Goal: Task Accomplishment & Management: Manage account settings

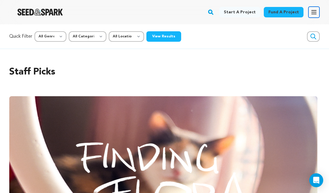
click at [312, 11] on icon "button" at bounding box center [313, 12] width 7 height 7
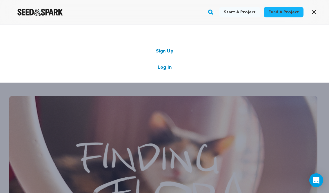
click at [161, 69] on link "Log In" at bounding box center [164, 67] width 14 height 7
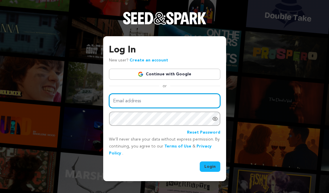
click at [151, 98] on input "Email address" at bounding box center [164, 100] width 111 height 15
type input "b.hintzman@bamnproduced.com"
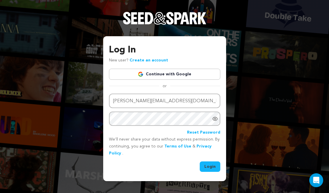
click at [210, 169] on button "Login" at bounding box center [209, 166] width 21 height 10
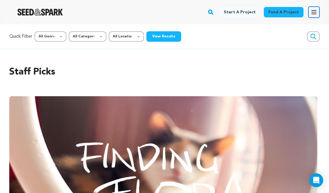
click at [312, 14] on icon "button" at bounding box center [313, 11] width 5 height 3
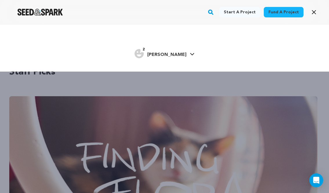
click at [167, 53] on span "Bella Campos H." at bounding box center [166, 54] width 39 height 5
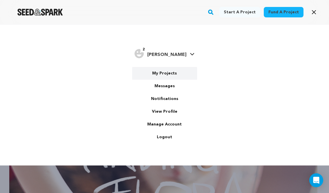
click at [162, 74] on link "My Projects" at bounding box center [164, 73] width 65 height 13
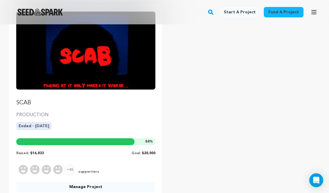
scroll to position [81, 0]
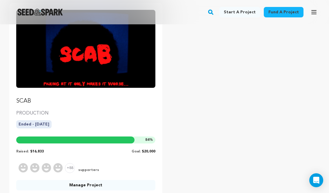
click at [96, 80] on img "Fund SCAB" at bounding box center [85, 49] width 139 height 78
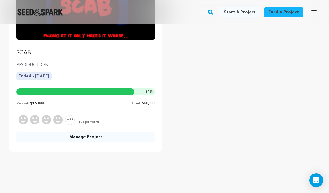
scroll to position [131, 0]
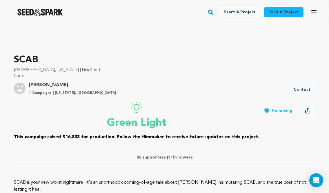
scroll to position [228, 0]
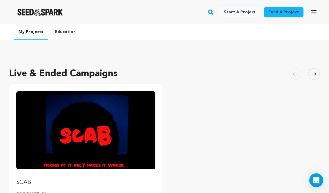
scroll to position [131, 0]
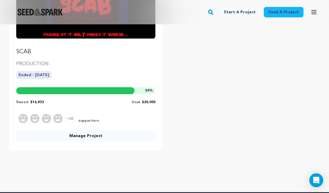
click at [81, 137] on link "Manage Project" at bounding box center [85, 136] width 139 height 10
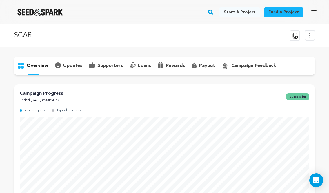
click at [309, 35] on icon at bounding box center [309, 35] width 7 height 7
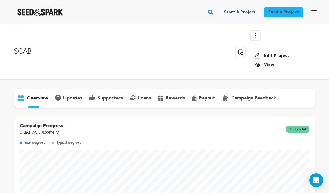
click at [279, 54] on link "Edit Project" at bounding box center [282, 56] width 56 height 6
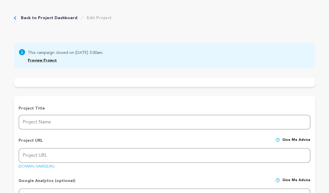
type input "SCAB"
type input "scab"
type input "After a close friend sends him a string of disturbing internet videos, [PERSON_…"
type textarea "SCAB is your new worst nightmare. It's an unorthodox coming-of-age tale about […"
type textarea "The internet isn’t the best place to grow up. Our story highlights the dangers …"
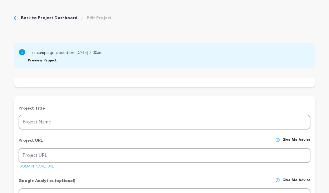
type textarea "BAMN Productions, [GEOGRAPHIC_DATA]"
radio input "true"
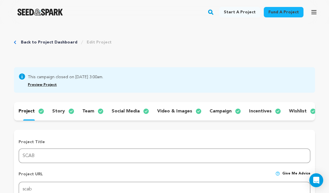
click at [223, 110] on p "campaign" at bounding box center [220, 111] width 22 height 7
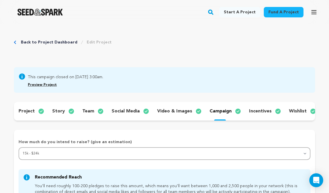
click at [98, 108] on img at bounding box center [103, 111] width 10 height 7
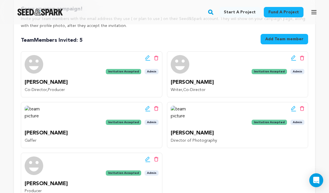
scroll to position [136, 0]
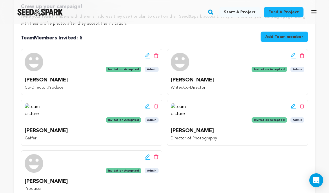
click at [292, 104] on icon at bounding box center [293, 106] width 5 height 6
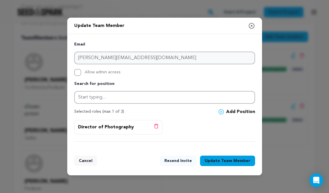
click at [54, 55] on div "Update Team Member Close modal Email r.joaquin@bamnproduced.com Allow admin acc…" at bounding box center [164, 96] width 329 height 193
click at [55, 56] on div "Update Team Member Close modal Email r.joaquin@bamnproduced.com Allow admin acc…" at bounding box center [164, 96] width 329 height 193
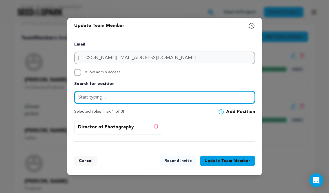
click at [97, 98] on input "text" at bounding box center [164, 97] width 181 height 13
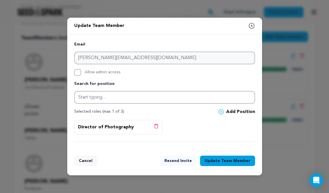
click at [98, 71] on span "Allow admin access" at bounding box center [103, 72] width 36 height 7
click at [81, 71] on input "Allow admin access" at bounding box center [77, 72] width 7 height 7
click at [98, 71] on span "Allow admin access" at bounding box center [103, 72] width 36 height 7
click at [81, 71] on input "Allow admin access" at bounding box center [77, 72] width 7 height 7
checkbox input "false"
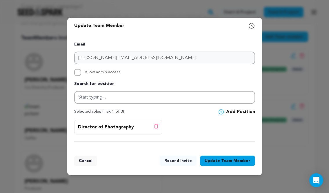
click at [251, 27] on icon "button" at bounding box center [251, 25] width 7 height 7
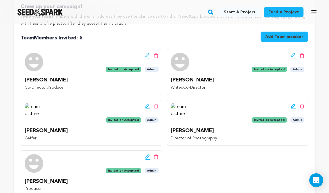
click at [200, 166] on div "Edit team button Delete team button Invitation Accepted Admin Mark Emmons Co-Di…" at bounding box center [164, 122] width 287 height 147
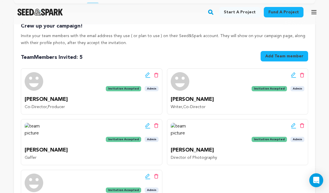
scroll to position [116, 0]
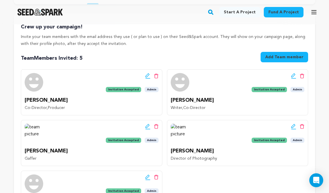
click at [281, 60] on button "Add Team member" at bounding box center [283, 57] width 47 height 10
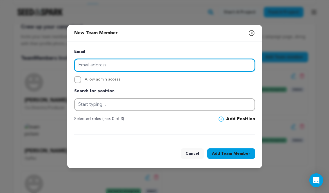
click at [217, 63] on input "email" at bounding box center [164, 65] width 181 height 13
type input "r"
paste input "Hey! so I do have a phone appt on the 27th with my dr @ 2:30pm for about 30-45m…"
type input "Hey! so I do have a phone appt on the 27th with my dr @ 2:30pm for about 30-45m…"
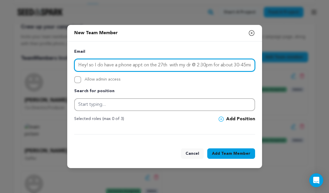
scroll to position [0, 251]
click at [146, 68] on input "Hey! so I do have a phone appt on the 27th with my dr @ 2:30pm for about 30-45m…" at bounding box center [164, 65] width 181 height 13
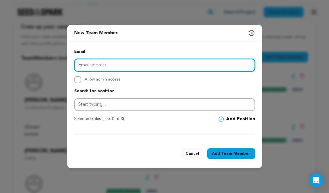
scroll to position [0, 0]
paste input "rooanne.joaquin@gmail.com"
type input "rooanne.joaquin@gmail.com"
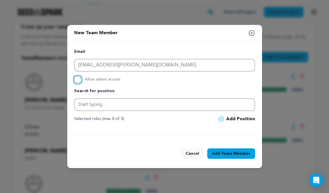
click at [78, 81] on input "Allow admin access" at bounding box center [77, 79] width 7 height 7
checkbox input "true"
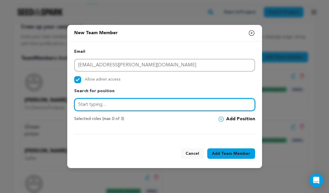
click at [91, 104] on input "text" at bounding box center [164, 104] width 181 height 13
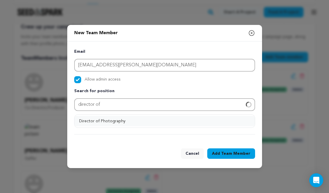
click at [90, 120] on button "Director of Photography" at bounding box center [164, 121] width 180 height 10
type input "Director of Photography"
click at [228, 156] on button "Add Team Member" at bounding box center [231, 153] width 48 height 10
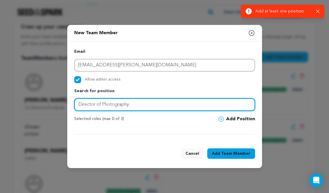
click at [167, 104] on input "Director of Photography" at bounding box center [164, 104] width 181 height 13
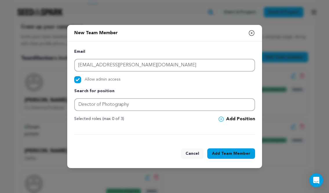
click at [223, 152] on span "Team Member" at bounding box center [235, 154] width 29 height 6
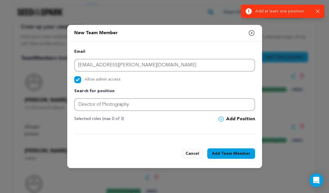
click at [232, 119] on button "Add Position" at bounding box center [236, 118] width 36 height 7
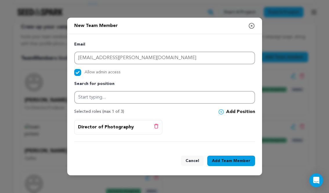
click at [232, 159] on span "Team Member" at bounding box center [235, 161] width 29 height 6
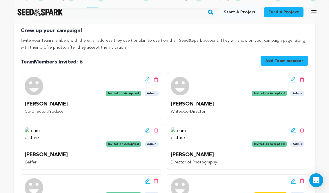
scroll to position [62, 0]
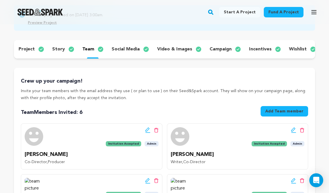
click at [283, 108] on button "Add Team member" at bounding box center [283, 111] width 47 height 10
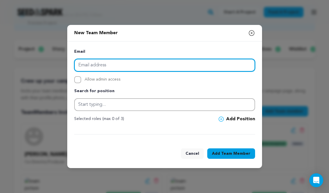
click at [159, 66] on input "email" at bounding box center [164, 65] width 181 height 13
paste input "keenanscott99@gmail.com"
type input "keenanscott99@gmail.com"
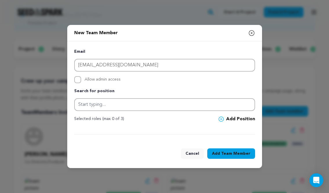
click at [92, 79] on span "Allow admin access" at bounding box center [103, 79] width 36 height 7
click at [81, 79] on input "Allow admin access" at bounding box center [77, 79] width 7 height 7
checkbox input "true"
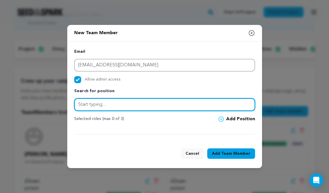
click at [92, 105] on input "text" at bounding box center [164, 104] width 181 height 13
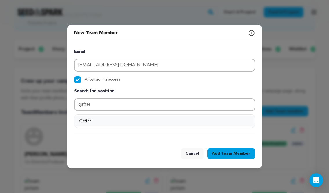
click at [99, 121] on button "Gaffer" at bounding box center [164, 121] width 180 height 10
type input "Gaffer"
click at [232, 120] on button "Add Position" at bounding box center [236, 118] width 36 height 7
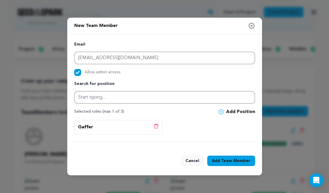
click at [227, 160] on span "Team Member" at bounding box center [235, 161] width 29 height 6
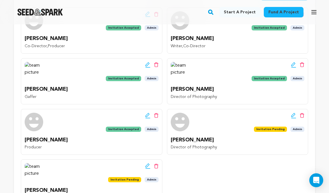
scroll to position [177, 0]
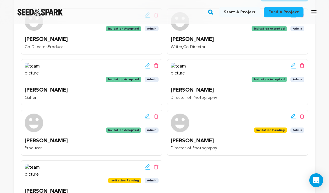
drag, startPoint x: 203, startPoint y: 88, endPoint x: 183, endPoint y: 88, distance: 20.6
click at [183, 88] on p "Roo Joaquin" at bounding box center [237, 90] width 134 height 8
copy p "Joaquin"
click at [212, 85] on div "Edit team button Delete team button Invitation Accepted Admin Roo Joaquin Direc…" at bounding box center [237, 82] width 141 height 46
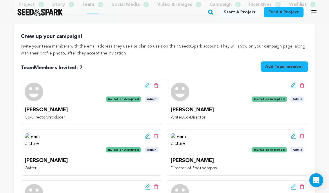
scroll to position [0, 0]
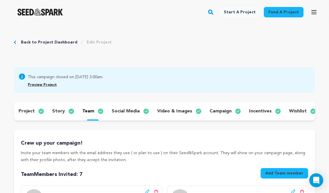
click at [47, 45] on link "Back to Project Dashboard" at bounding box center [49, 42] width 56 height 6
